Goal: Find specific page/section: Find specific page/section

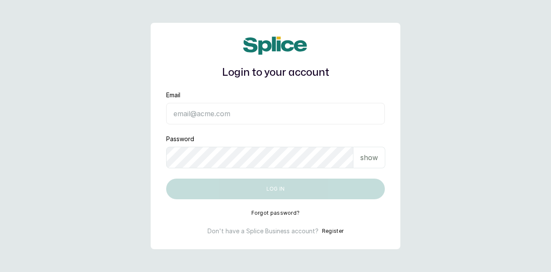
type input "[EMAIL_ADDRESS][DOMAIN_NAME]"
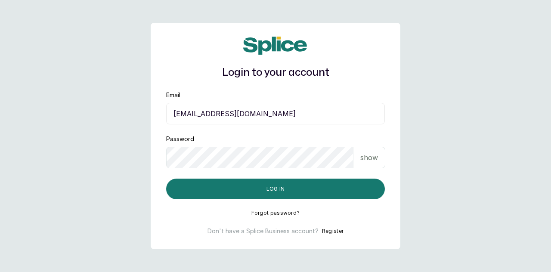
click at [371, 161] on p "show" at bounding box center [369, 157] width 18 height 10
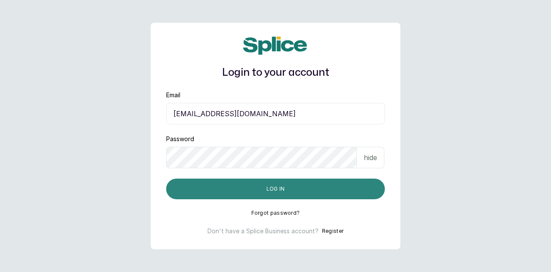
click at [316, 183] on button "Log in" at bounding box center [275, 189] width 219 height 21
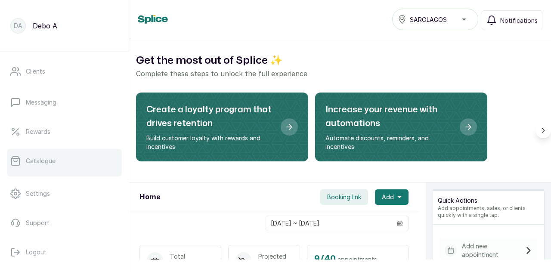
click at [30, 160] on p "Catalogue" at bounding box center [41, 161] width 30 height 9
